Goal: Task Accomplishment & Management: Use online tool/utility

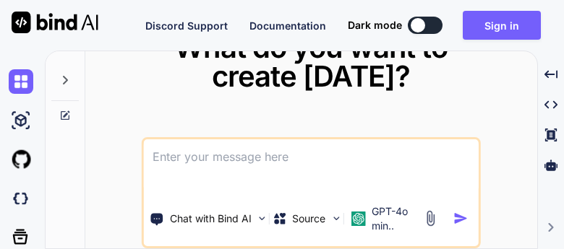
type textarea "x"
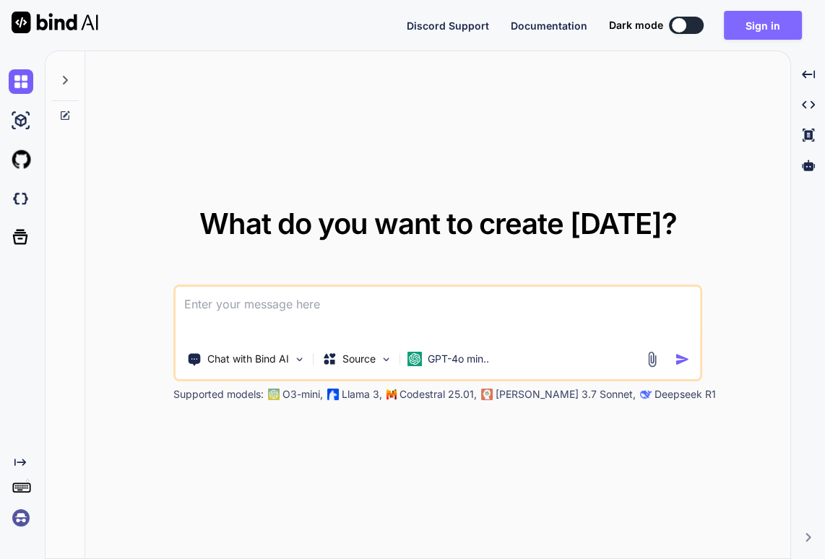
click at [563, 19] on button "Sign in" at bounding box center [763, 25] width 78 height 29
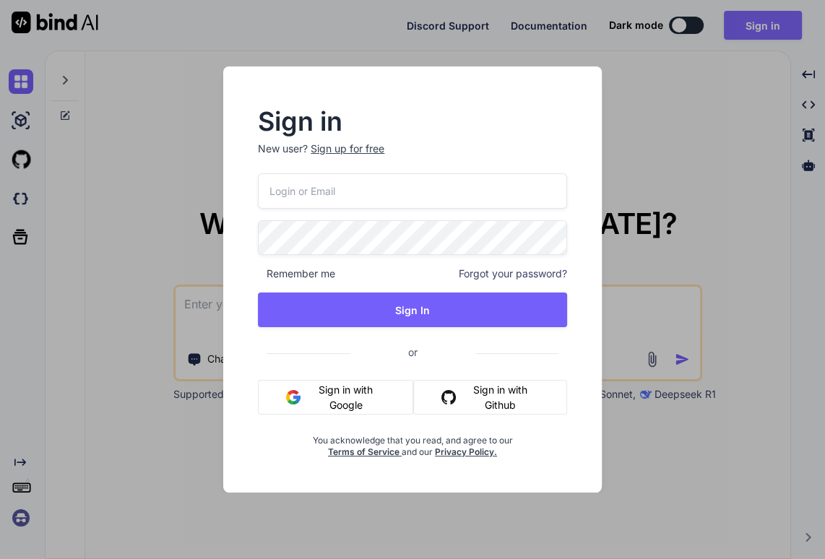
type input "[EMAIL_ADDRESS][DOMAIN_NAME]"
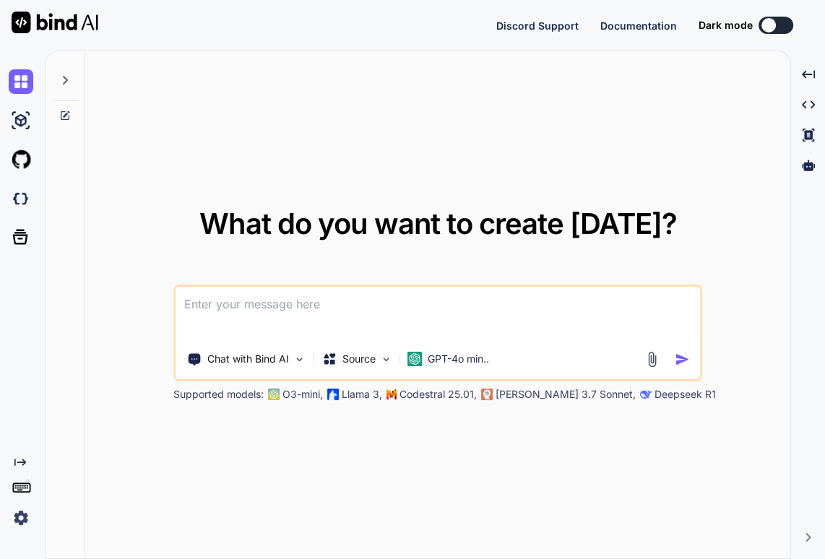
click at [563, 22] on button at bounding box center [776, 25] width 35 height 17
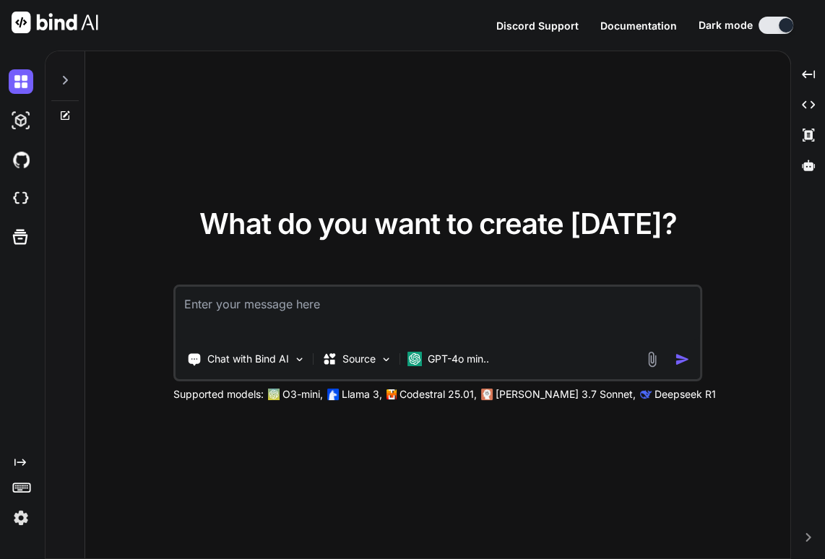
click at [22, 249] on img at bounding box center [21, 518] width 25 height 25
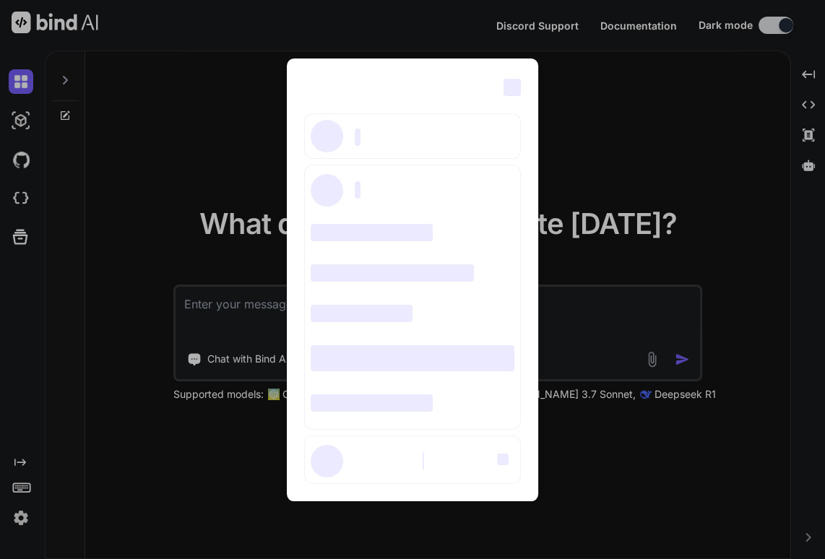
click at [15, 249] on div "‌ ‌ ‌ ‌ ‌ ‌ ‌ ‌ ‌ ‌ ‌ ‌ ‌ ‌ ‌" at bounding box center [412, 279] width 825 height 559
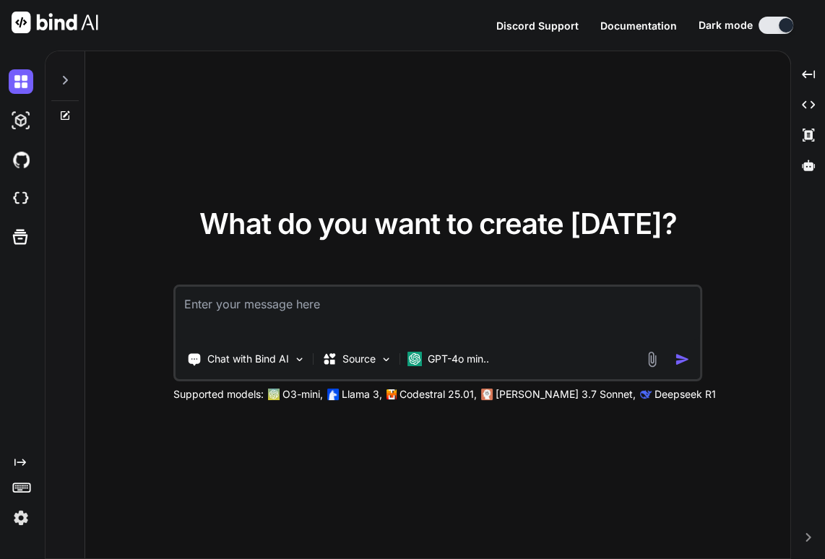
click at [21, 249] on img at bounding box center [21, 518] width 25 height 25
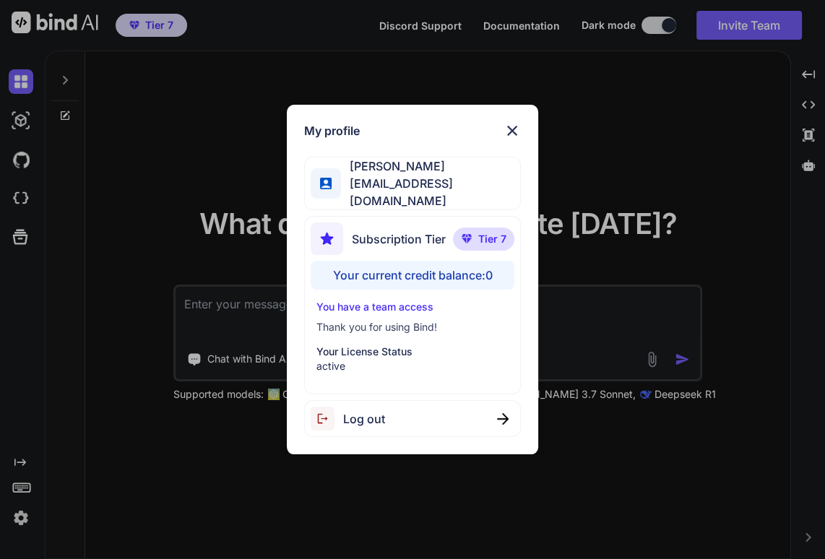
click at [517, 139] on img at bounding box center [512, 130] width 17 height 17
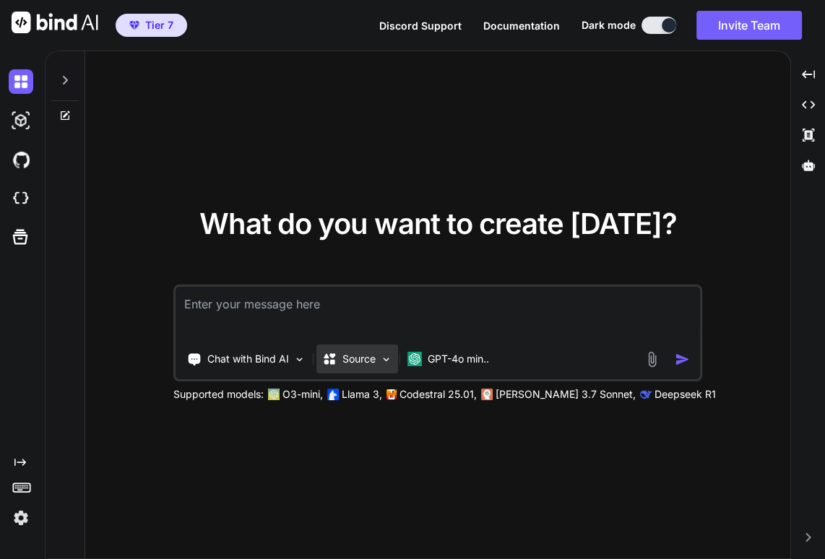
click at [389, 249] on img at bounding box center [386, 359] width 12 height 12
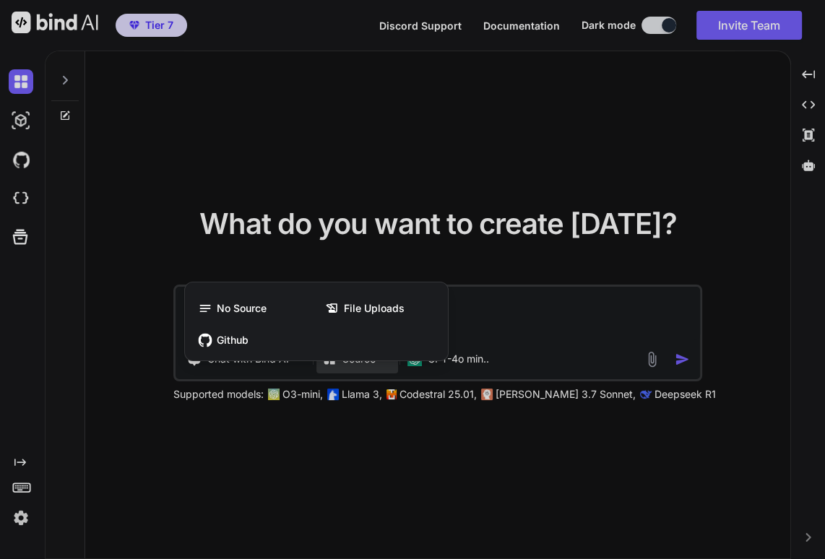
click at [387, 249] on div at bounding box center [412, 279] width 825 height 559
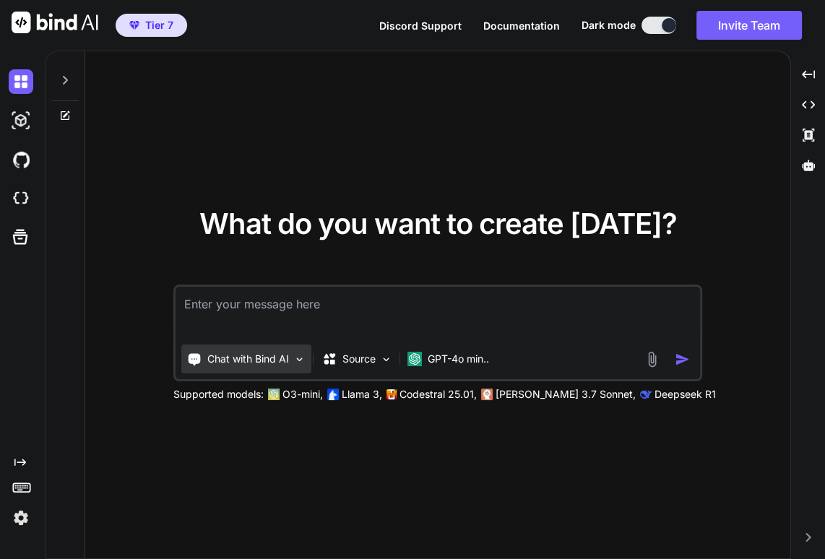
click at [296, 249] on img at bounding box center [299, 359] width 12 height 12
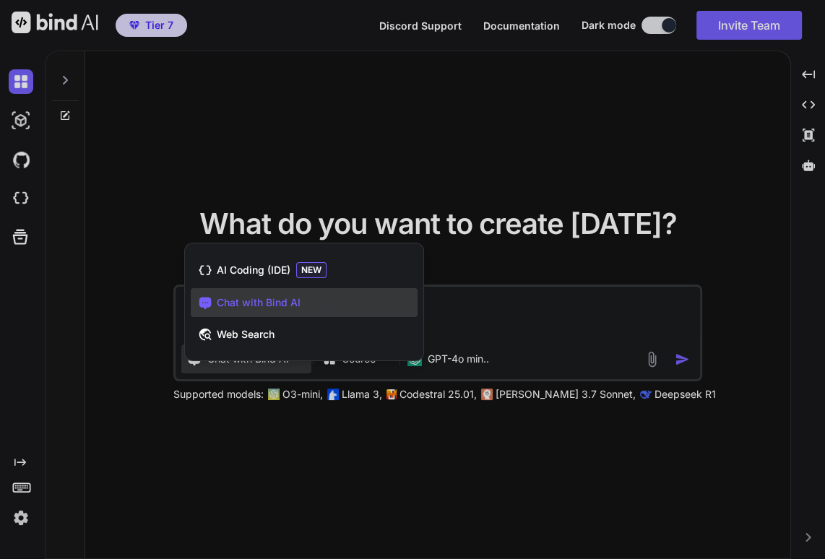
click at [549, 152] on div at bounding box center [412, 279] width 825 height 559
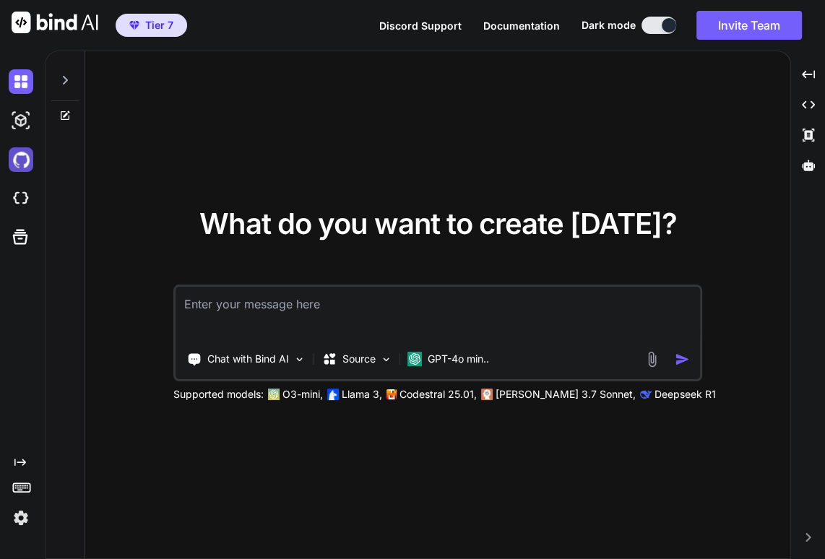
click at [25, 160] on img at bounding box center [21, 159] width 25 height 25
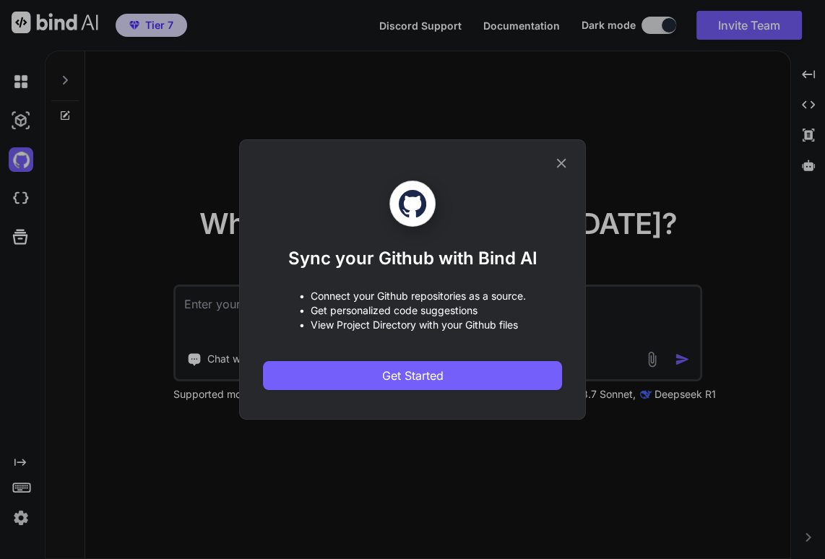
click at [21, 197] on div "Sync your Github with Bind AI • Connect your Github repositories as a source. •…" at bounding box center [412, 279] width 825 height 559
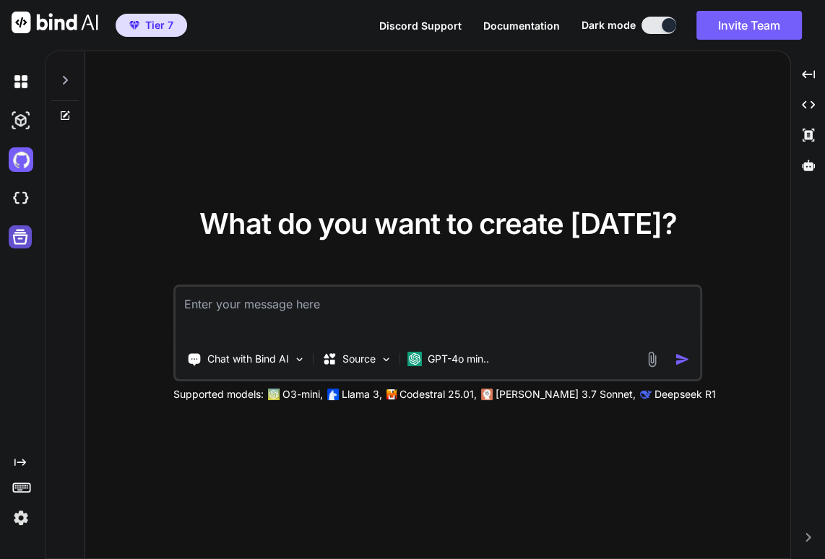
click at [19, 237] on icon at bounding box center [20, 237] width 20 height 20
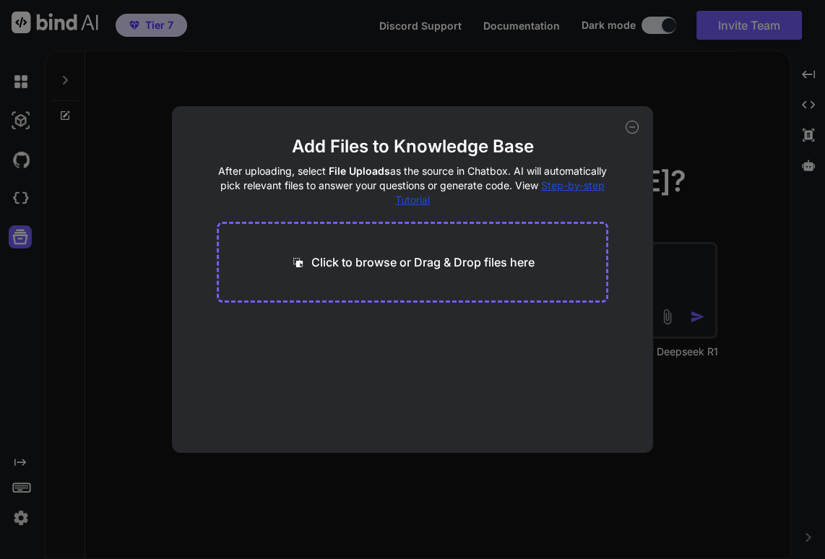
click at [21, 76] on div "Add Files to Knowledge Base After uploading, select File Uploads as the source …" at bounding box center [412, 279] width 825 height 559
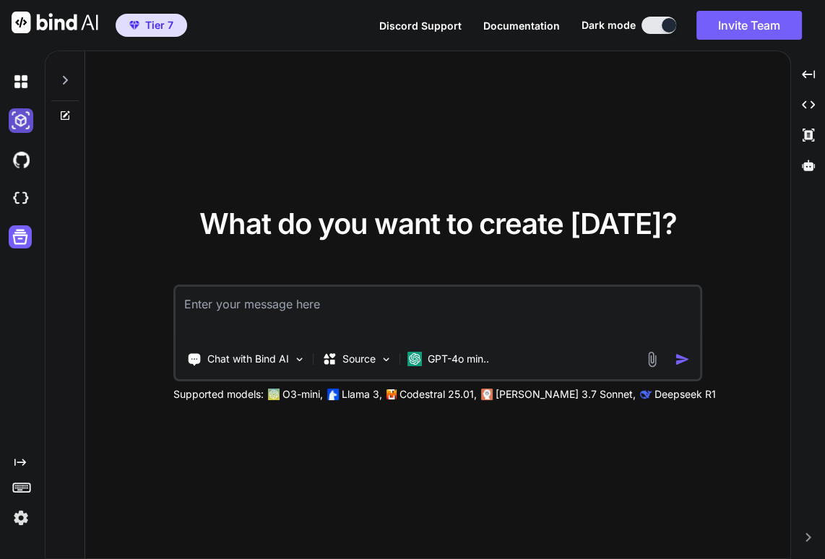
click at [23, 132] on img at bounding box center [21, 120] width 25 height 25
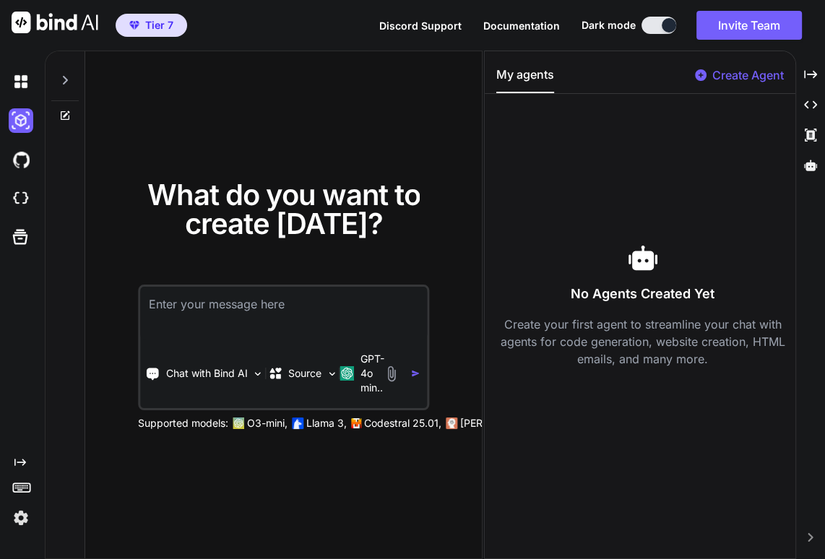
click at [23, 249] on rect at bounding box center [23, 487] width 1 height 1
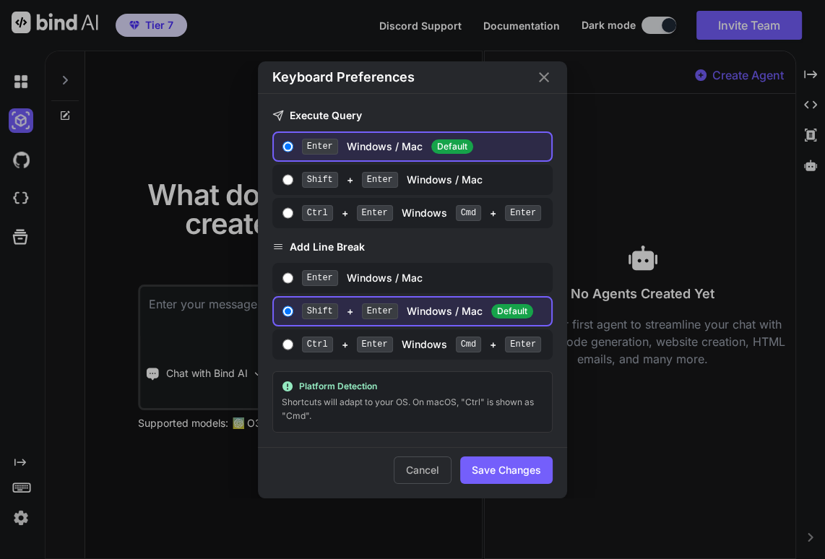
click at [23, 249] on div "Keyboard Preferences Execute Query Enter Windows / Mac Default Shift + Enter Wi…" at bounding box center [412, 279] width 825 height 559
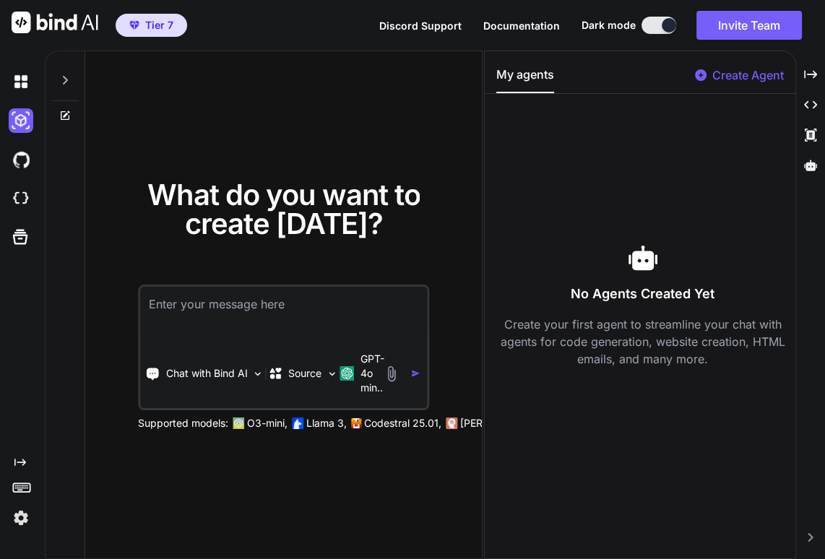
click at [18, 249] on rect at bounding box center [18, 487] width 1 height 1
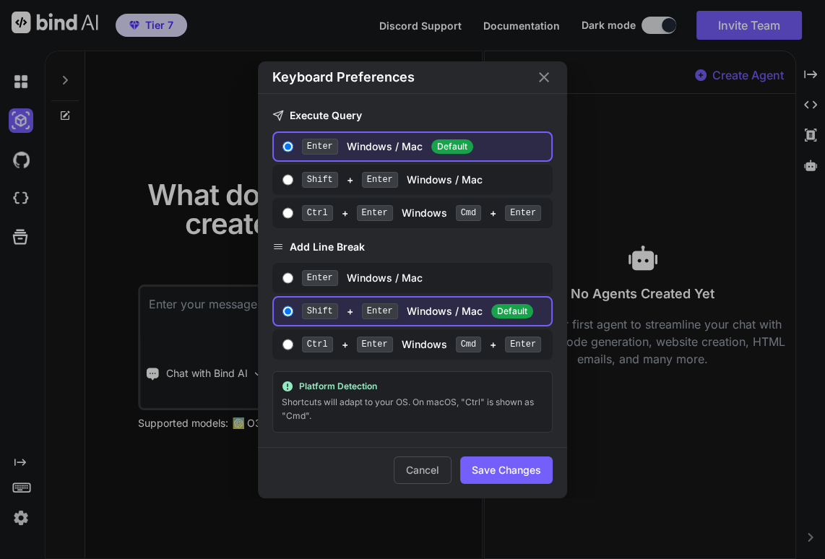
click at [18, 249] on div "Keyboard Preferences Execute Query Enter Windows / Mac Default Shift + Enter Wi…" at bounding box center [412, 279] width 825 height 559
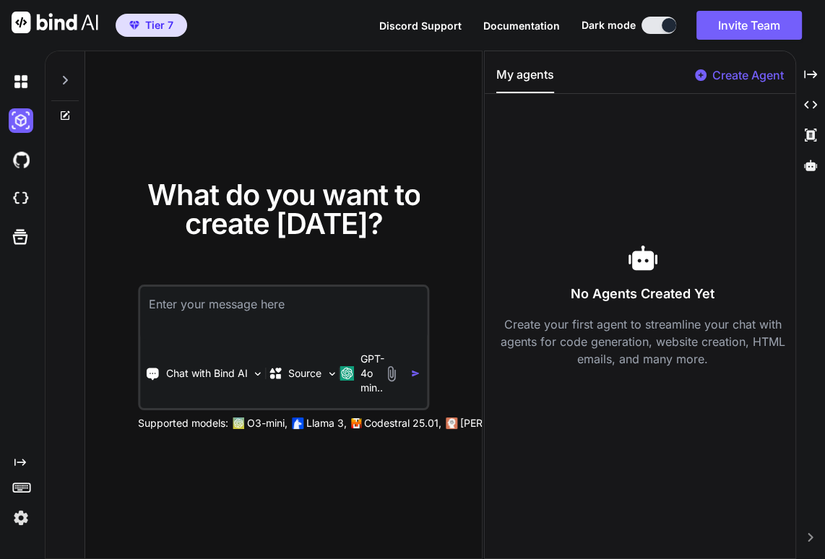
click at [394, 249] on img at bounding box center [391, 374] width 17 height 17
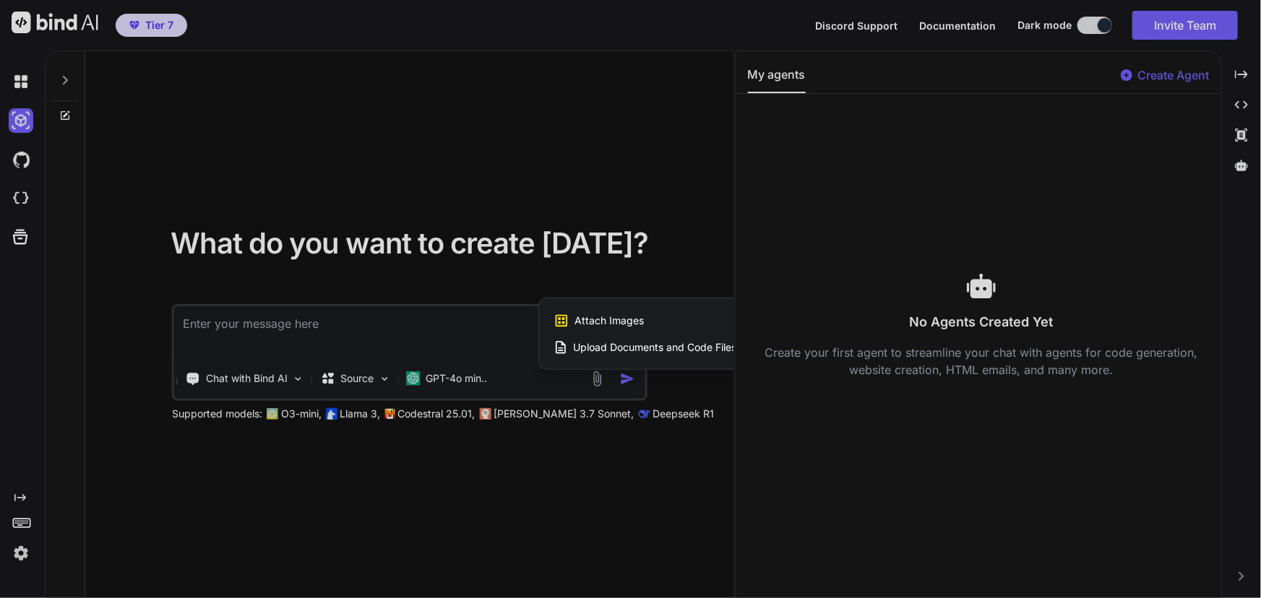
click at [563, 249] on div at bounding box center [630, 299] width 1261 height 598
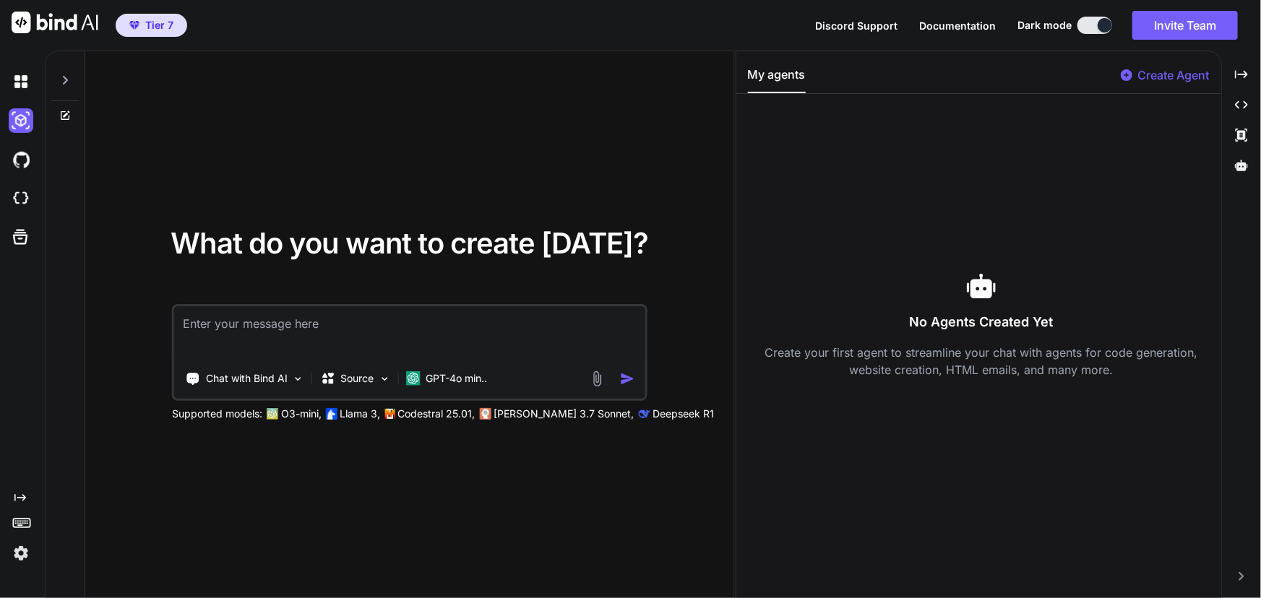
click at [563, 69] on p "Create Agent" at bounding box center [1174, 74] width 72 height 17
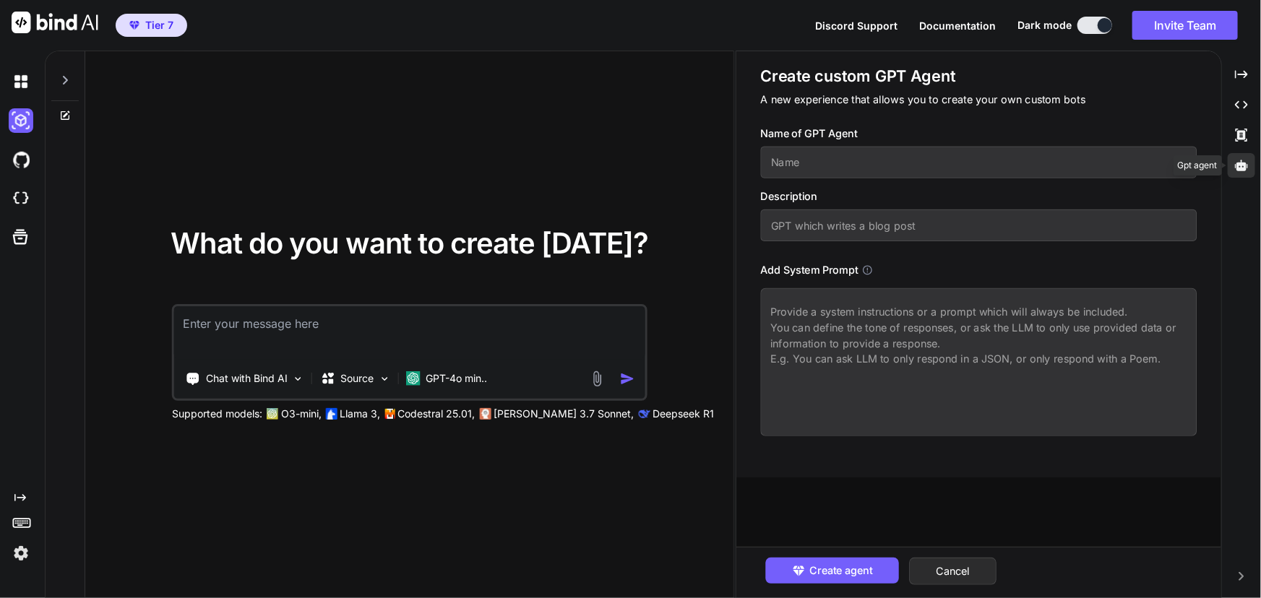
click at [563, 167] on icon at bounding box center [1241, 165] width 13 height 11
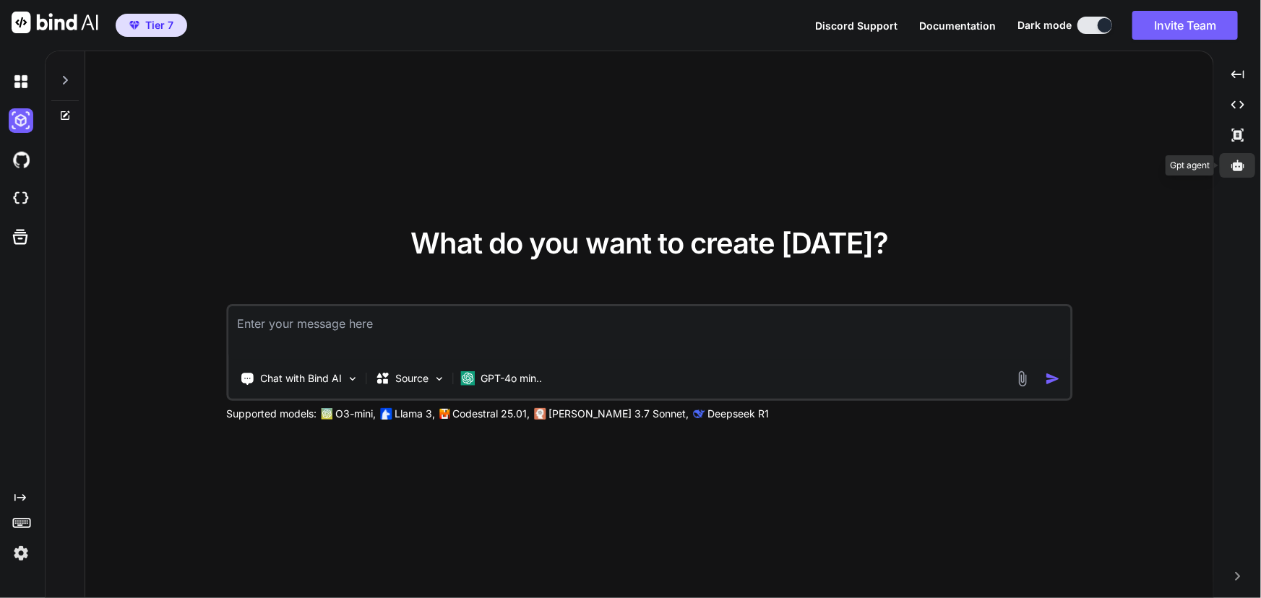
click at [563, 167] on icon at bounding box center [1238, 165] width 13 height 13
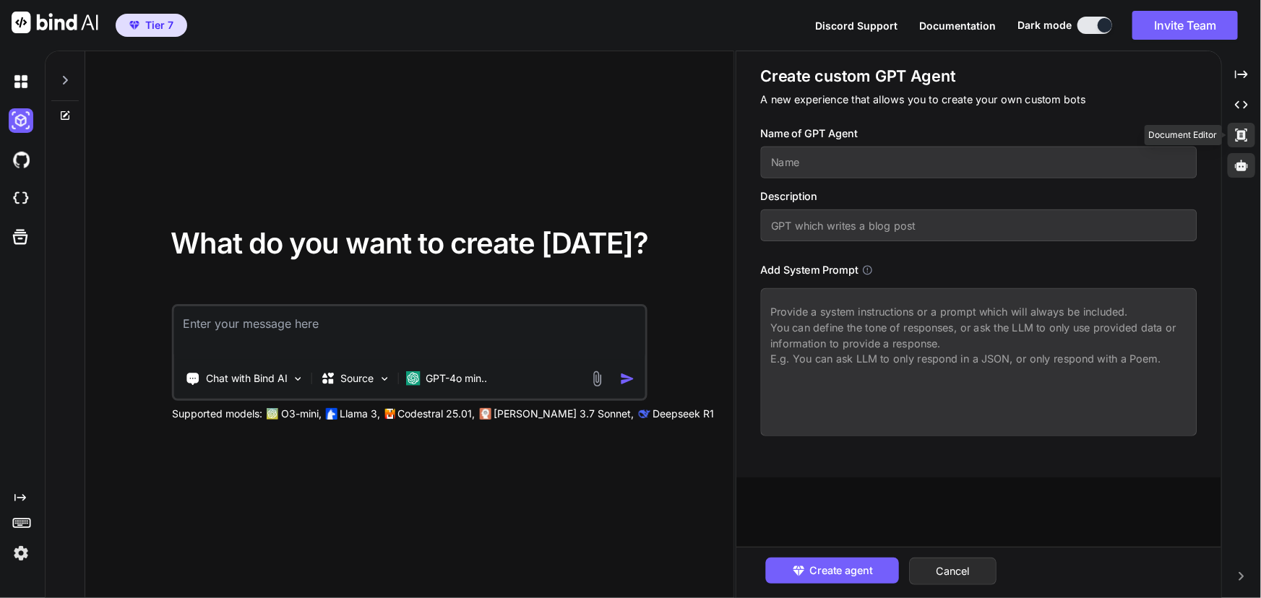
click at [563, 139] on icon at bounding box center [1242, 135] width 12 height 13
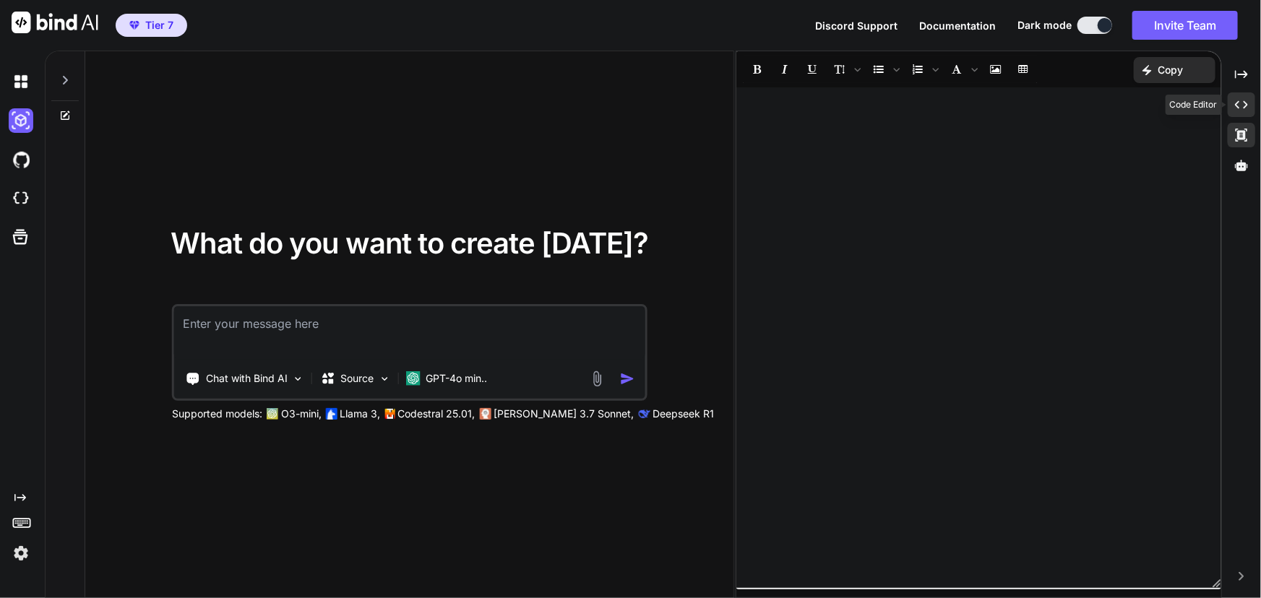
click at [563, 99] on icon "Created with Pixso." at bounding box center [1241, 104] width 13 height 13
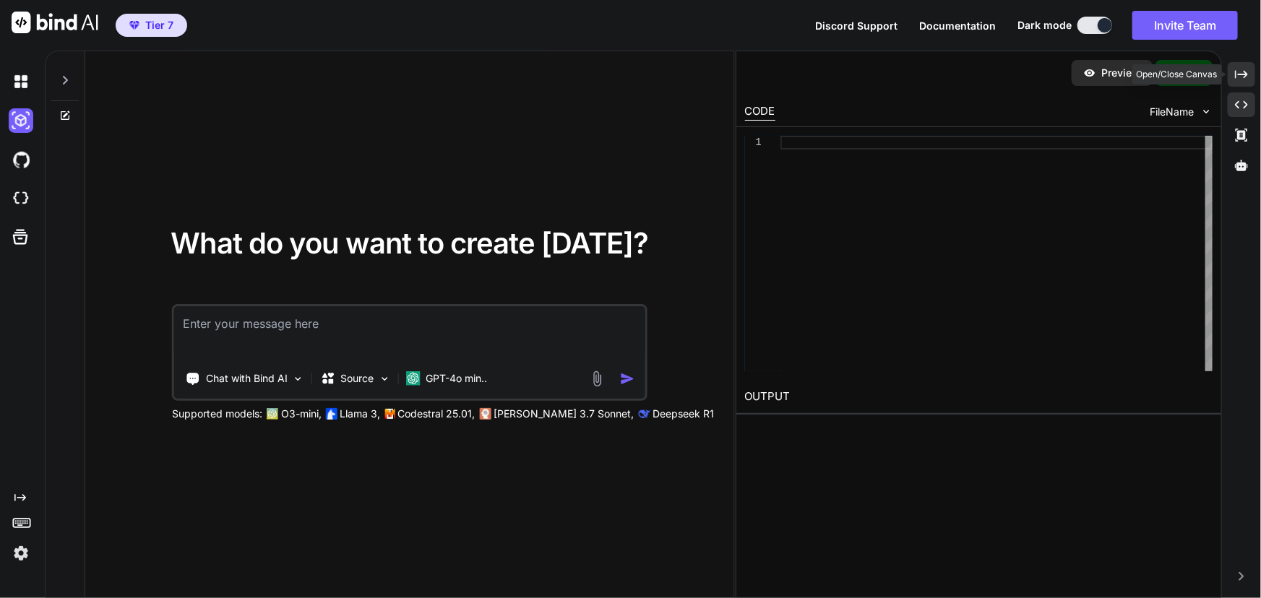
click at [563, 74] on icon at bounding box center [1241, 74] width 13 height 8
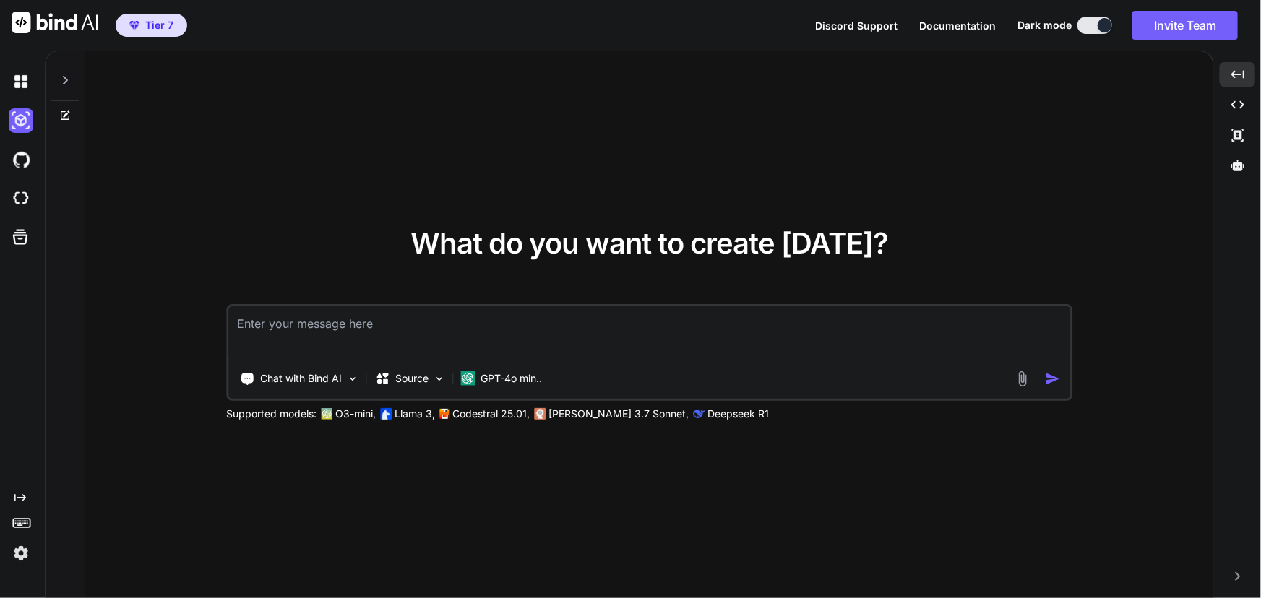
click at [69, 119] on icon at bounding box center [65, 115] width 9 height 9
click at [62, 80] on icon at bounding box center [65, 80] width 12 height 12
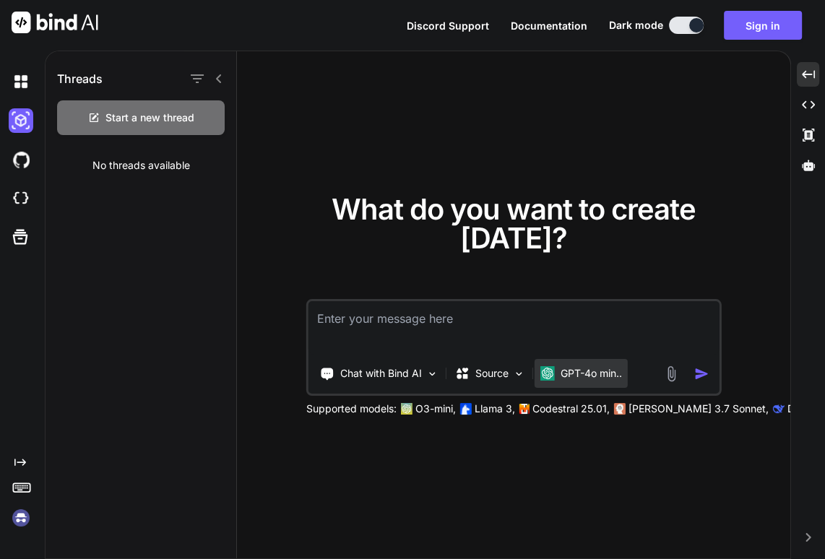
click at [563, 249] on p "GPT-4o min.." at bounding box center [591, 373] width 61 height 14
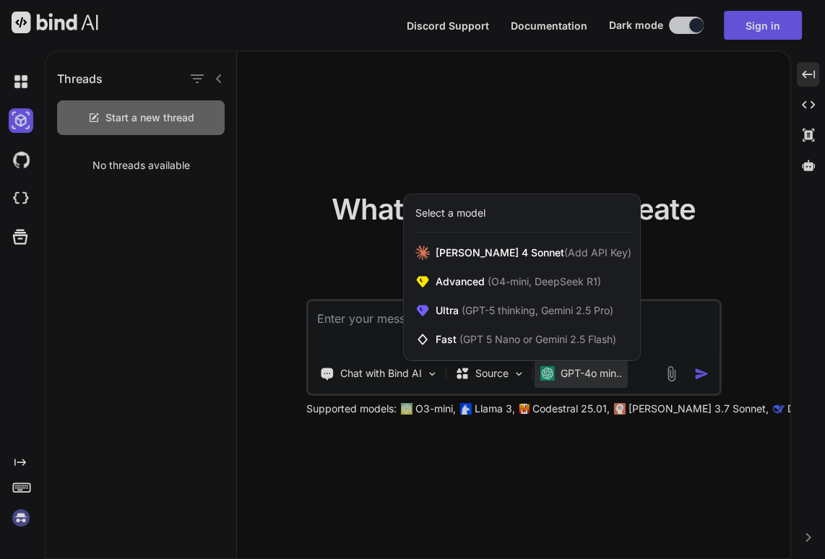
click at [563, 249] on div at bounding box center [412, 279] width 825 height 559
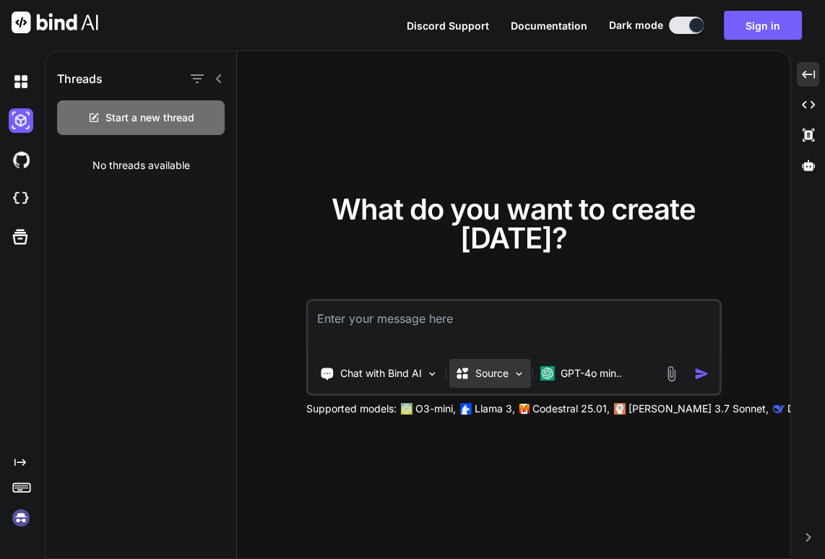
click at [520, 249] on img at bounding box center [519, 374] width 12 height 12
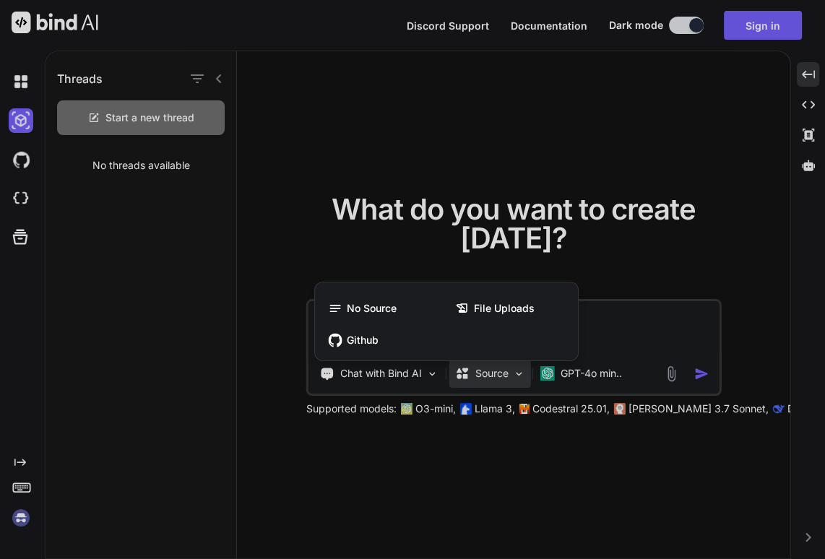
click at [520, 249] on div at bounding box center [412, 279] width 825 height 559
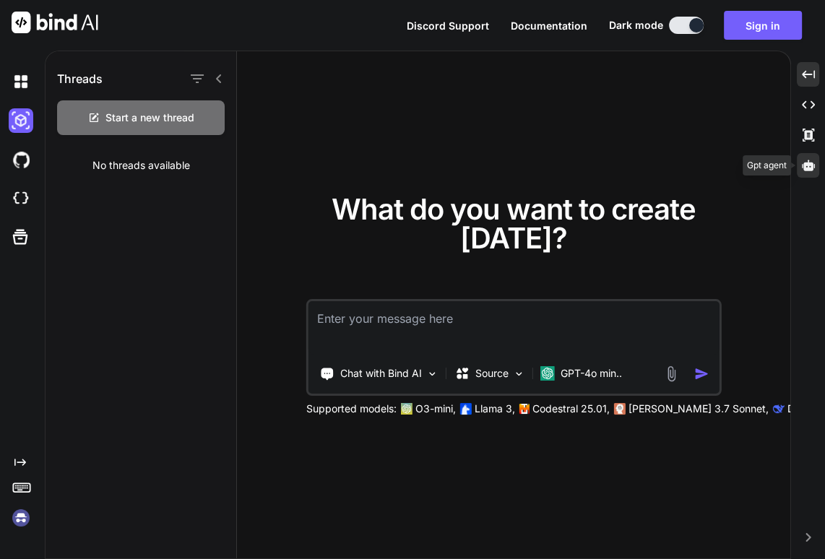
click at [563, 167] on icon at bounding box center [808, 165] width 13 height 11
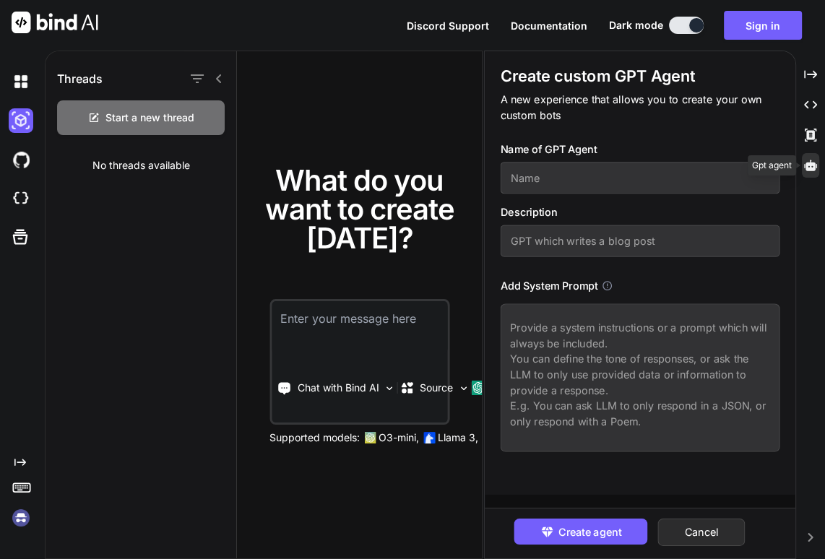
type textarea "x"
